Goal: Navigation & Orientation: Find specific page/section

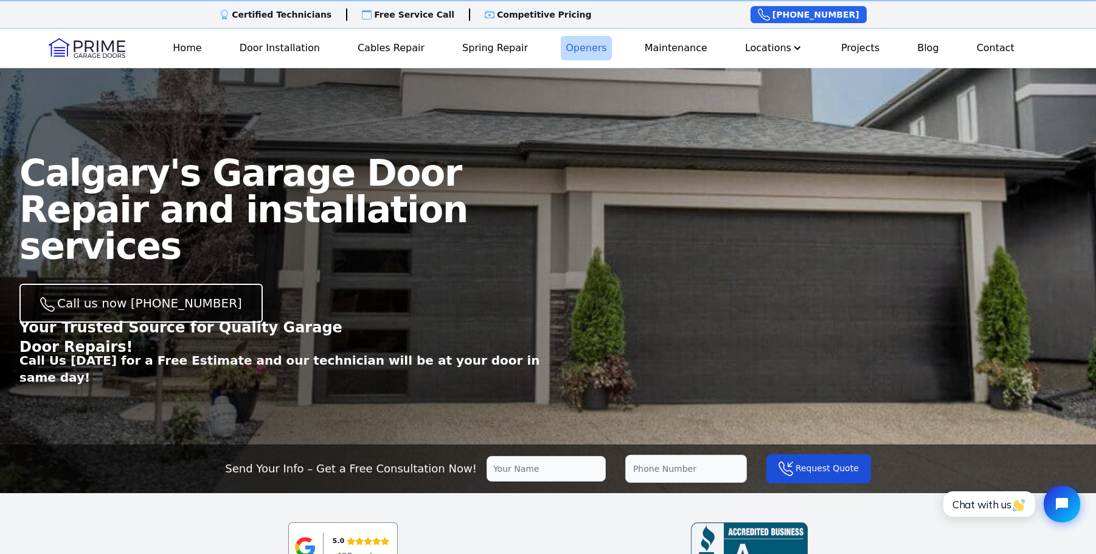
click at [580, 50] on link "Openers" at bounding box center [586, 48] width 51 height 24
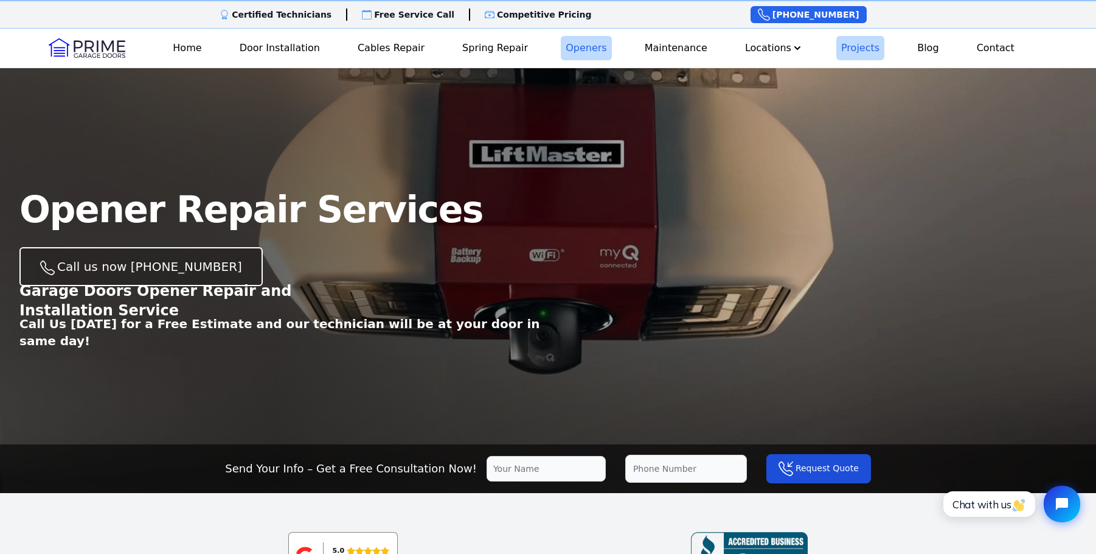
click at [855, 46] on link "Projects" at bounding box center [861, 48] width 48 height 24
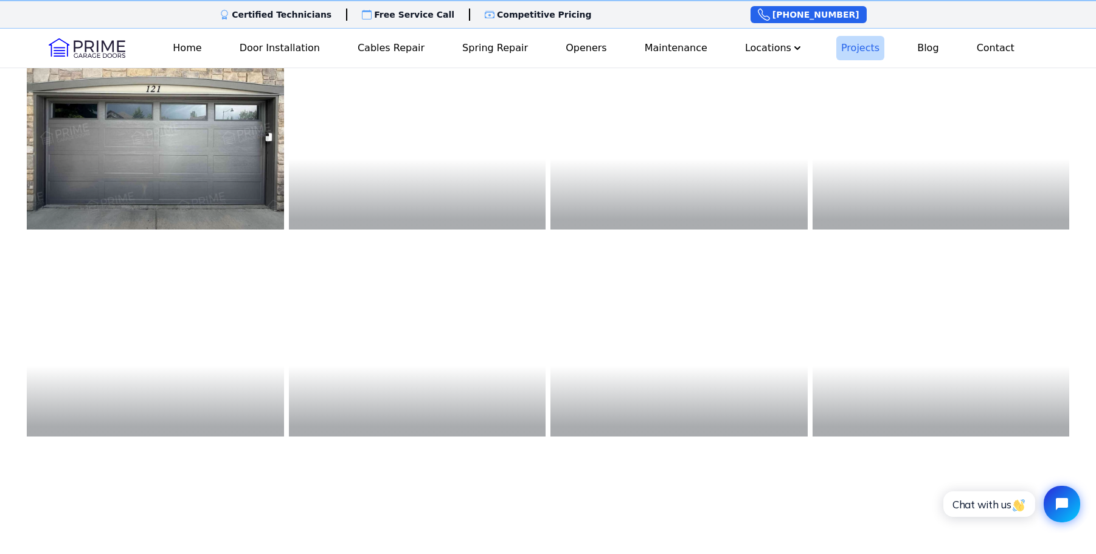
scroll to position [669, 0]
